Goal: Task Accomplishment & Management: Use online tool/utility

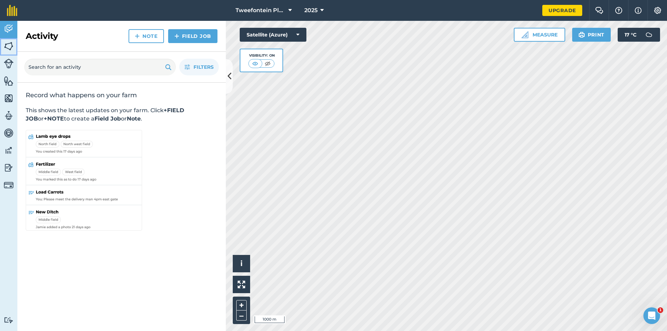
click at [10, 43] on img at bounding box center [9, 46] width 10 height 10
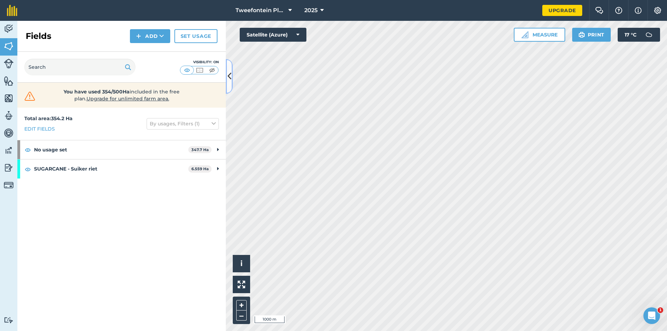
click at [231, 76] on icon at bounding box center [229, 76] width 4 height 12
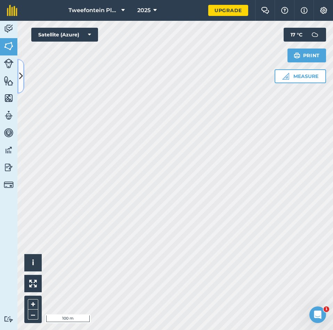
click at [23, 81] on button at bounding box center [20, 76] width 7 height 35
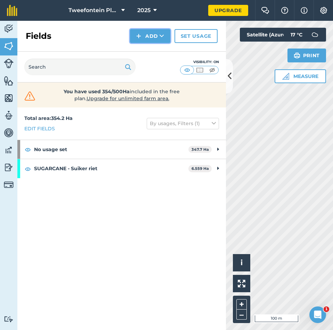
click at [140, 37] on img at bounding box center [138, 36] width 5 height 8
click at [148, 51] on link "Draw" at bounding box center [150, 51] width 38 height 15
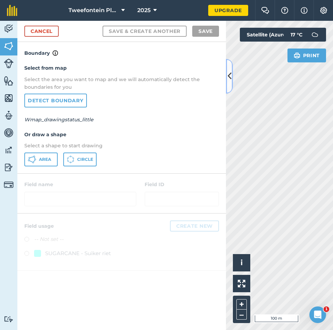
click at [228, 81] on icon at bounding box center [229, 76] width 4 height 12
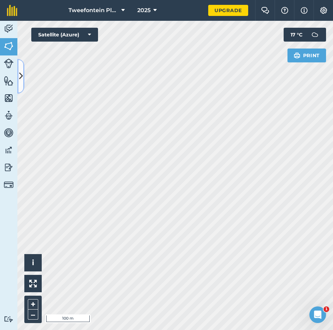
click at [23, 79] on icon at bounding box center [21, 76] width 4 height 12
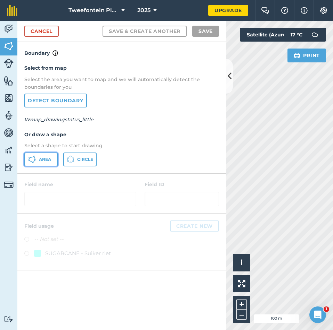
click at [38, 157] on button "Area" at bounding box center [40, 160] width 33 height 14
click at [230, 74] on icon at bounding box center [229, 76] width 4 height 12
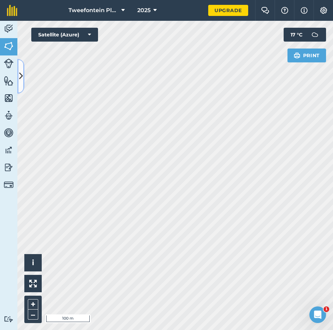
click at [23, 83] on button at bounding box center [20, 76] width 7 height 35
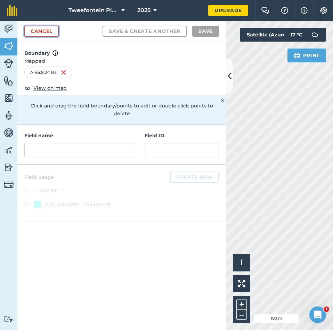
click at [40, 33] on link "Cancel" at bounding box center [41, 31] width 34 height 11
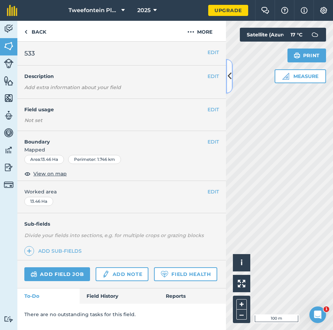
click at [229, 73] on icon at bounding box center [229, 76] width 4 height 12
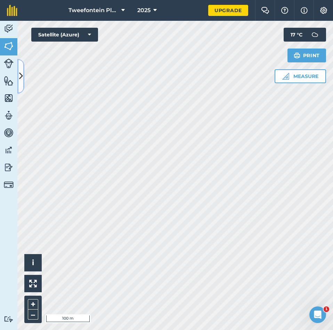
click at [19, 82] on icon at bounding box center [21, 76] width 4 height 12
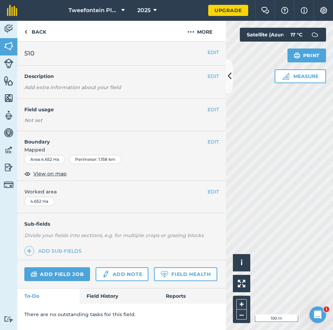
click at [19, 82] on div "EDIT Description Add extra information about your field" at bounding box center [121, 82] width 208 height 33
